Goal: Transaction & Acquisition: Purchase product/service

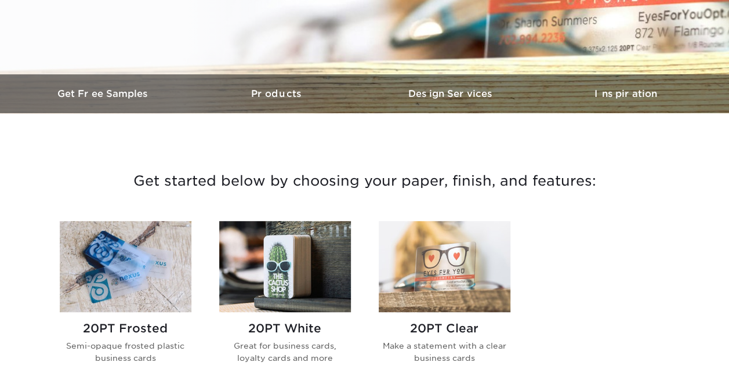
scroll to position [348, 0]
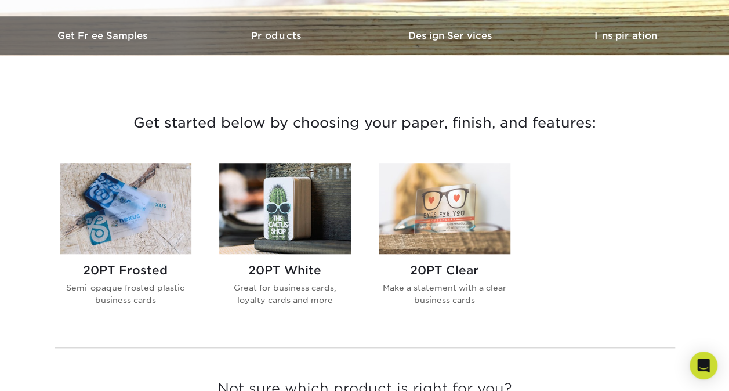
click at [313, 269] on h2 "20PT White" at bounding box center [285, 270] width 132 height 14
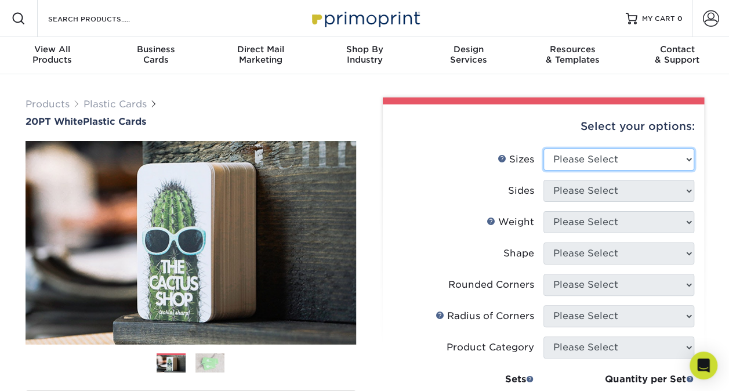
click at [640, 162] on select "Please Select 2" x 3.5" 2" x 8" 2.12" x 3.375" 2.5" x 2.5" 4.25" x 6"" at bounding box center [619, 160] width 151 height 22
select select "2.00x3.50"
click at [544, 149] on select "Please Select 2" x 3.5" 2" x 8" 2.12" x 3.375" 2.5" x 2.5" 4.25" x 6"" at bounding box center [619, 160] width 151 height 22
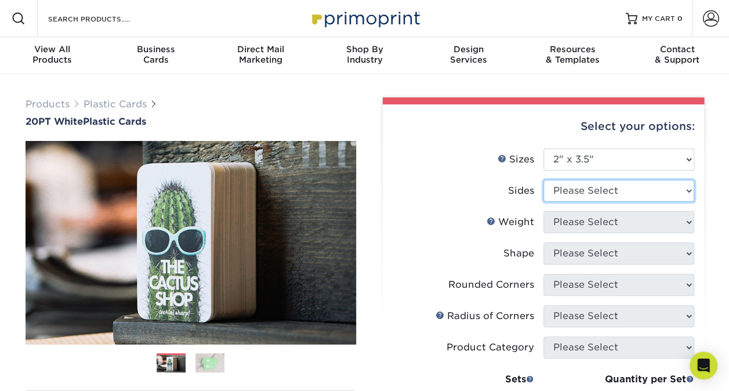
click at [619, 192] on select "Please Select Print Both Sides Print Front Only" at bounding box center [619, 191] width 151 height 22
select select "13abbda7-1d64-4f25-8bb2-c179b224825d"
click at [544, 180] on select "Please Select Print Both Sides Print Front Only" at bounding box center [619, 191] width 151 height 22
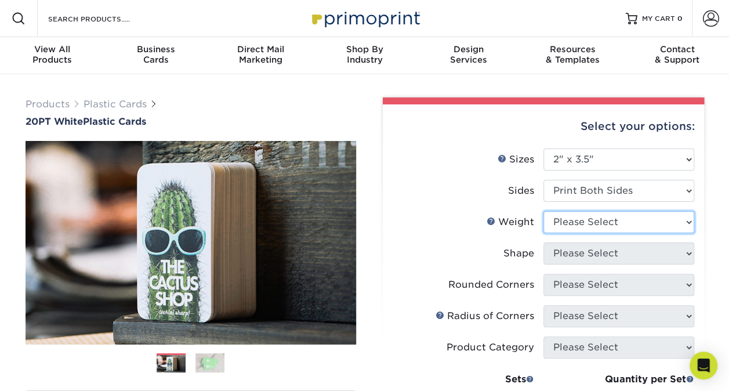
click at [614, 223] on select "Please Select 20PT White Plastic" at bounding box center [619, 222] width 151 height 22
select select "20PT White Plastic"
click at [544, 211] on select "Please Select 20PT White Plastic" at bounding box center [619, 222] width 151 height 22
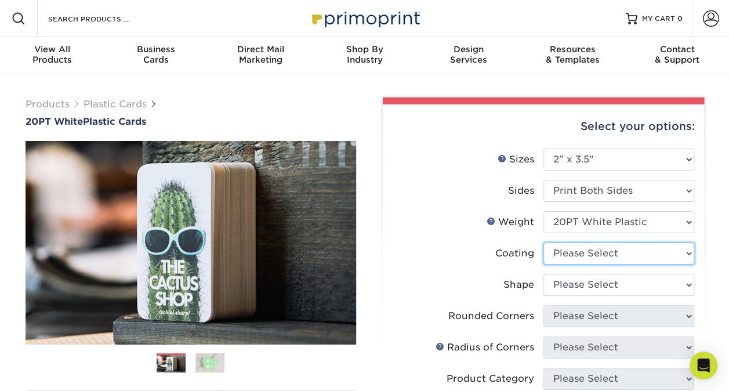
click at [609, 257] on select at bounding box center [619, 254] width 151 height 22
click at [609, 256] on select at bounding box center [619, 254] width 151 height 22
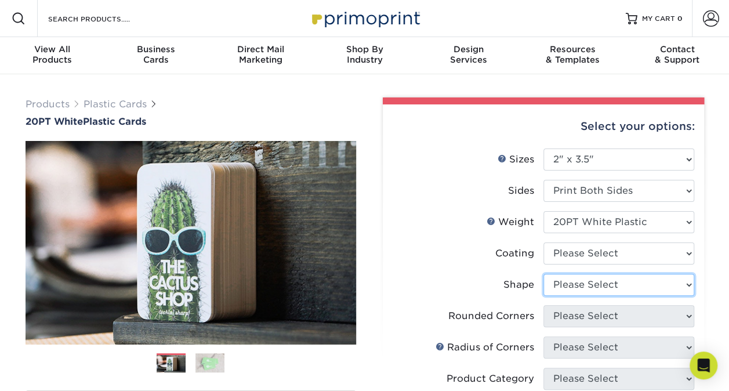
click at [602, 282] on select "Please Select Oval Standard" at bounding box center [619, 285] width 151 height 22
select select "standard"
click at [544, 274] on select "Please Select Oval Standard" at bounding box center [619, 285] width 151 height 22
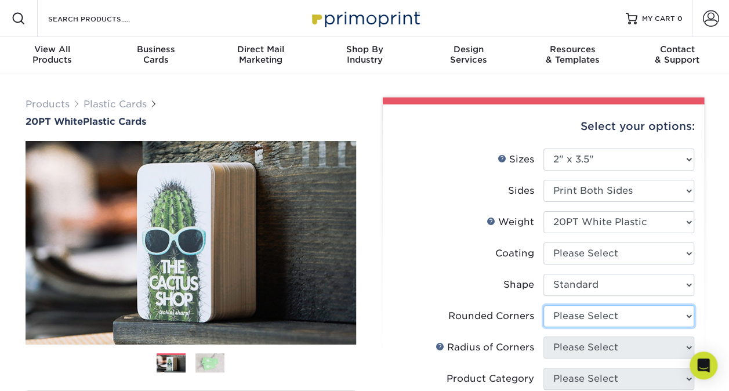
click at [597, 322] on select "Please Select Yes - Round 4 Corners" at bounding box center [619, 316] width 151 height 22
click at [544, 305] on select "Please Select Yes - Round 4 Corners" at bounding box center [619, 316] width 151 height 22
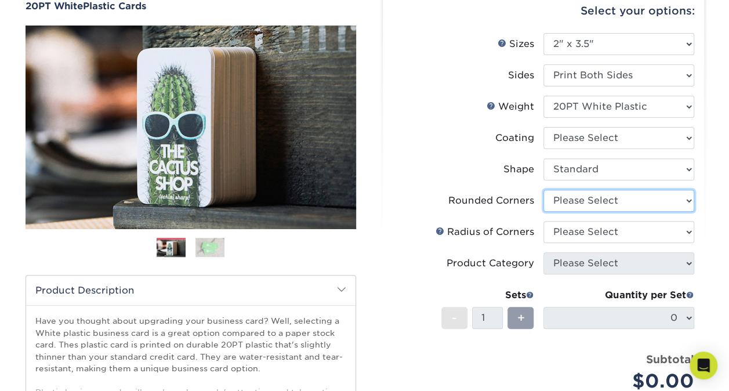
scroll to position [174, 0]
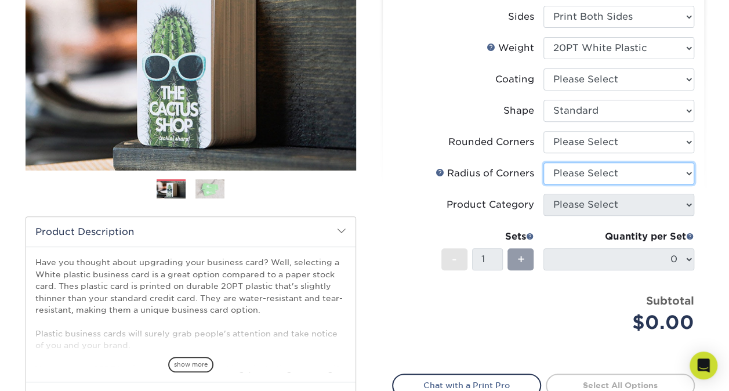
click at [593, 176] on select "Please Select" at bounding box center [619, 173] width 151 height 22
click at [593, 173] on select "Please Select" at bounding box center [619, 173] width 151 height 22
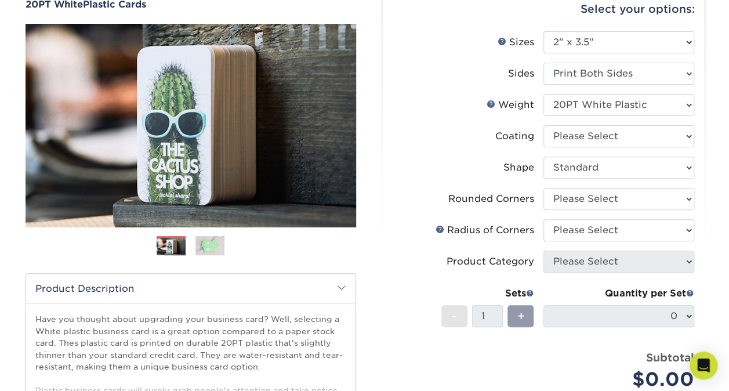
scroll to position [116, 0]
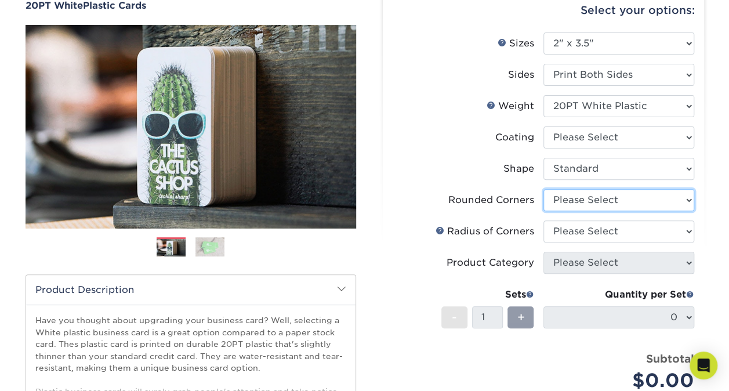
click at [617, 201] on select "Please Select Yes - Round 4 Corners" at bounding box center [619, 200] width 151 height 22
click at [544, 189] on select "Please Select Yes - Round 4 Corners" at bounding box center [619, 200] width 151 height 22
click at [614, 196] on select "Please Select Yes - Round 4 Corners" at bounding box center [619, 200] width 151 height 22
click at [544, 189] on select "Please Select Yes - Round 4 Corners" at bounding box center [619, 200] width 151 height 22
select select "-1"
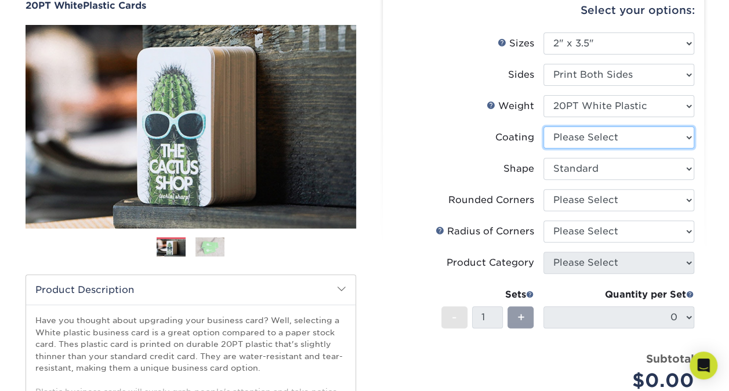
click at [602, 142] on select at bounding box center [619, 138] width 151 height 22
select select "3e7618de-abca-4bda-9f97-8b9129e913d8"
click at [544, 127] on select at bounding box center [619, 138] width 151 height 22
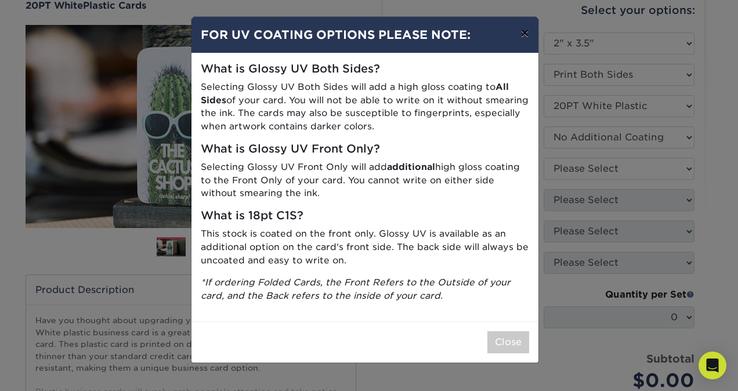
click at [522, 34] on button "×" at bounding box center [524, 33] width 27 height 32
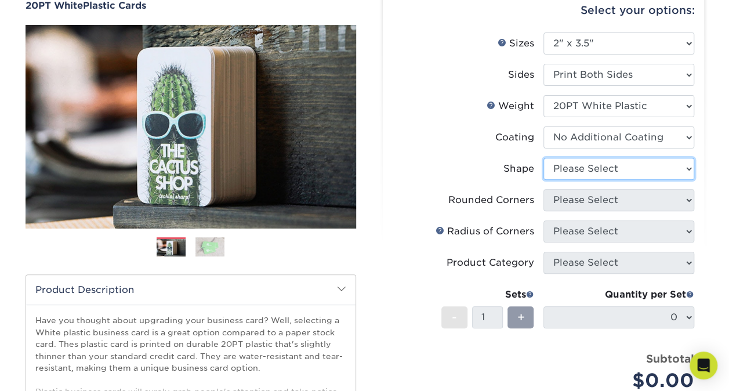
click at [616, 169] on select "Please Select Oval Standard" at bounding box center [619, 169] width 151 height 22
select select "standard"
click at [544, 158] on select "Please Select Oval Standard" at bounding box center [619, 169] width 151 height 22
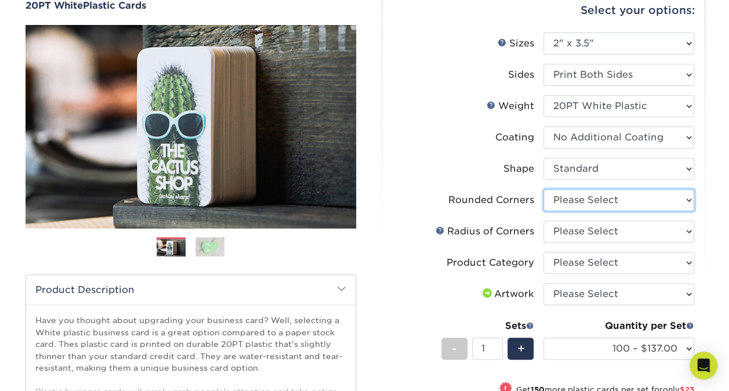
click at [603, 204] on select "Please Select Yes - Round 4 Corners" at bounding box center [619, 200] width 151 height 22
select select "7672df9e-0e0a-464d-8e1f-920c575e4da3"
click at [544, 189] on select "Please Select Yes - Round 4 Corners" at bounding box center [619, 200] width 151 height 22
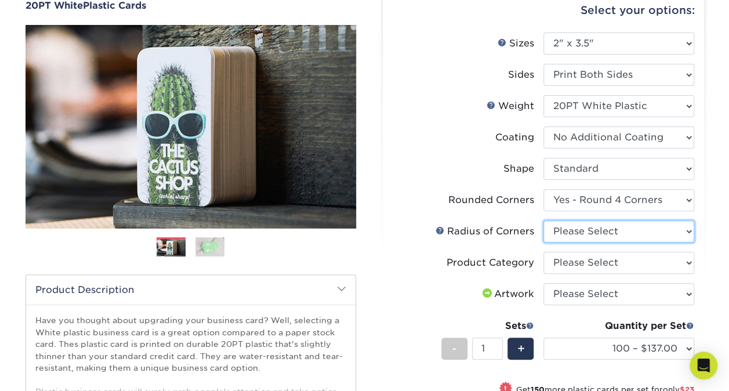
click at [601, 237] on select "Please Select Rounded 1/8" Rounded 1/4"" at bounding box center [619, 232] width 151 height 22
select select "479fbfe7-6a0c-4895-8c9a-81739b7486c9"
click at [544, 221] on select "Please Select Rounded 1/8" Rounded 1/4"" at bounding box center [619, 232] width 151 height 22
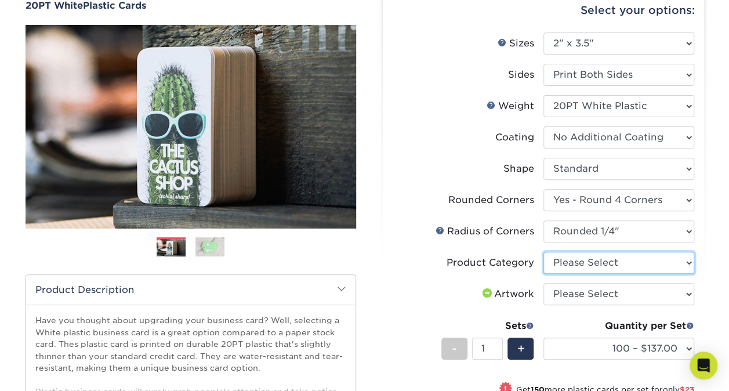
click at [608, 263] on select "Please Select Business Cards" at bounding box center [619, 263] width 151 height 22
select select "3b5148f1-0588-4f88-a218-97bcfdce65c1"
click at [544, 252] on select "Please Select Business Cards" at bounding box center [619, 263] width 151 height 22
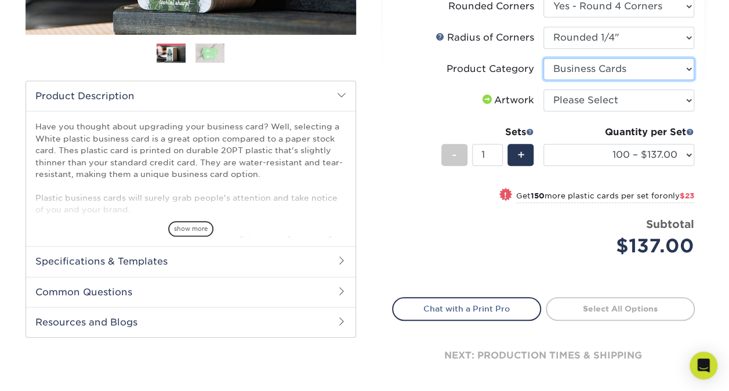
scroll to position [348, 0]
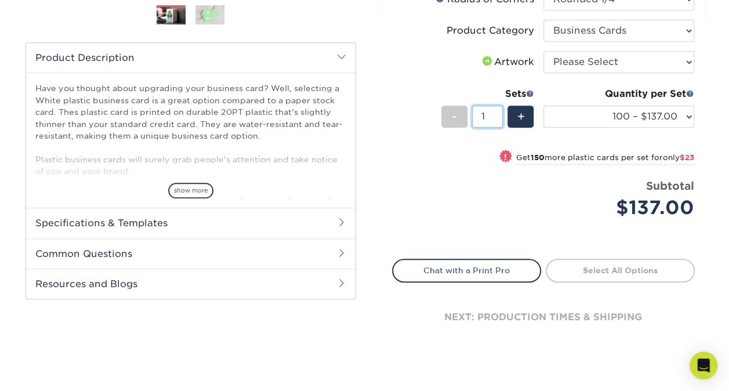
click at [487, 113] on input "1" at bounding box center [487, 117] width 31 height 22
type input "50"
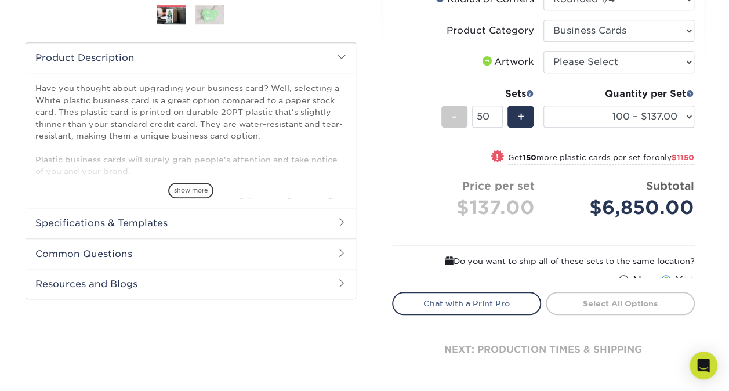
click at [532, 142] on li "Sets - 50 + Quantity per Set 100 – $137.00 250 – $160.00 500 – $195.00 1000 – $…" at bounding box center [544, 116] width 302 height 68
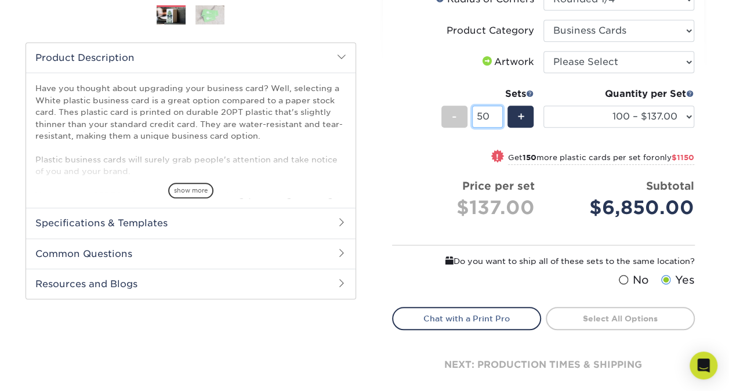
click at [491, 114] on input "50" at bounding box center [487, 117] width 31 height 22
drag, startPoint x: 491, startPoint y: 114, endPoint x: 468, endPoint y: 116, distance: 23.3
click at [468, 116] on div "- 50 +" at bounding box center [488, 119] width 93 height 26
click at [642, 116] on select "100 – $137.00 250 – $160.00 500 – $195.00 1000 – $226.00 2500 – $540.00 5000 – …" at bounding box center [619, 117] width 151 height 22
